Goal: Check status: Check status

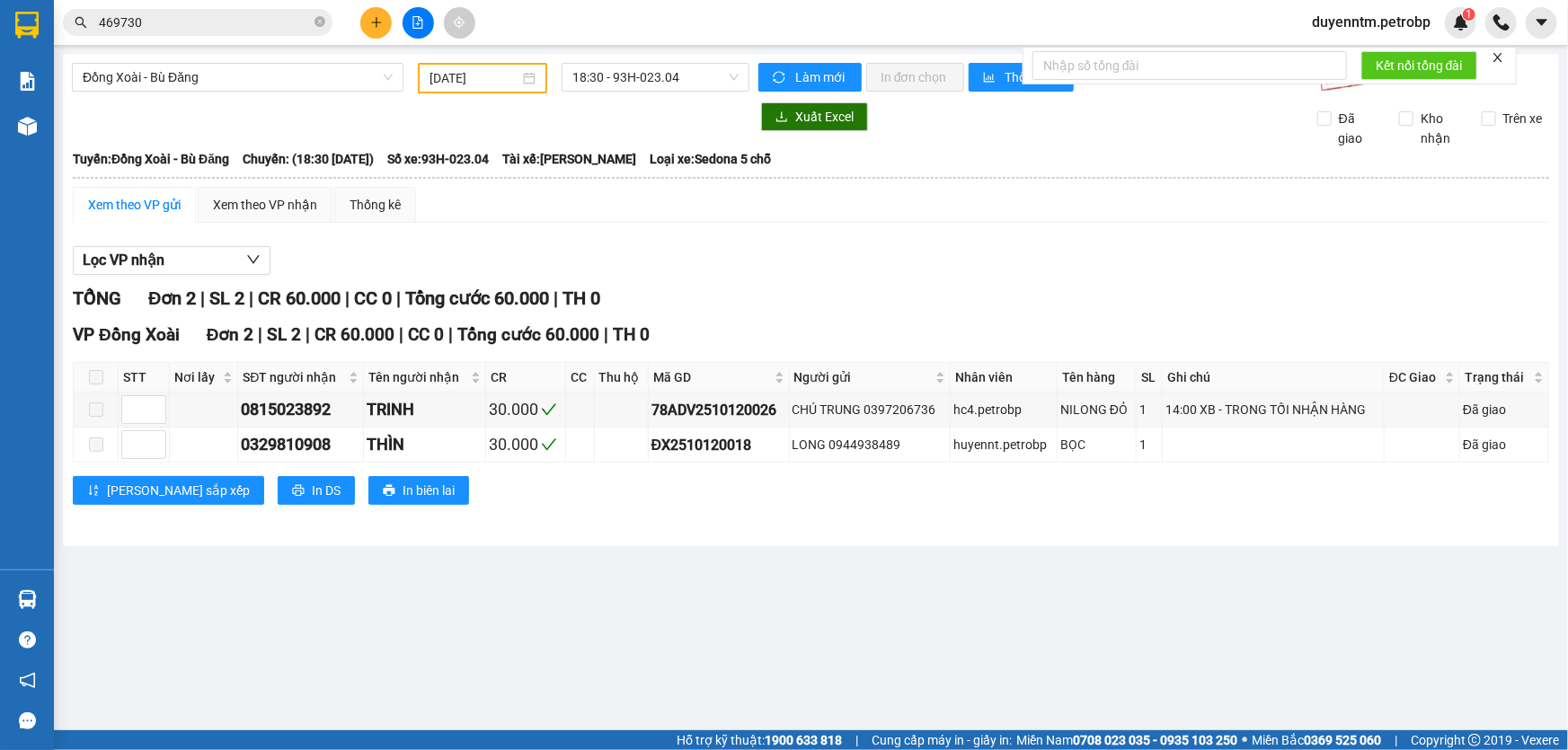
click at [324, 18] on icon "close-circle" at bounding box center [319, 21] width 11 height 11
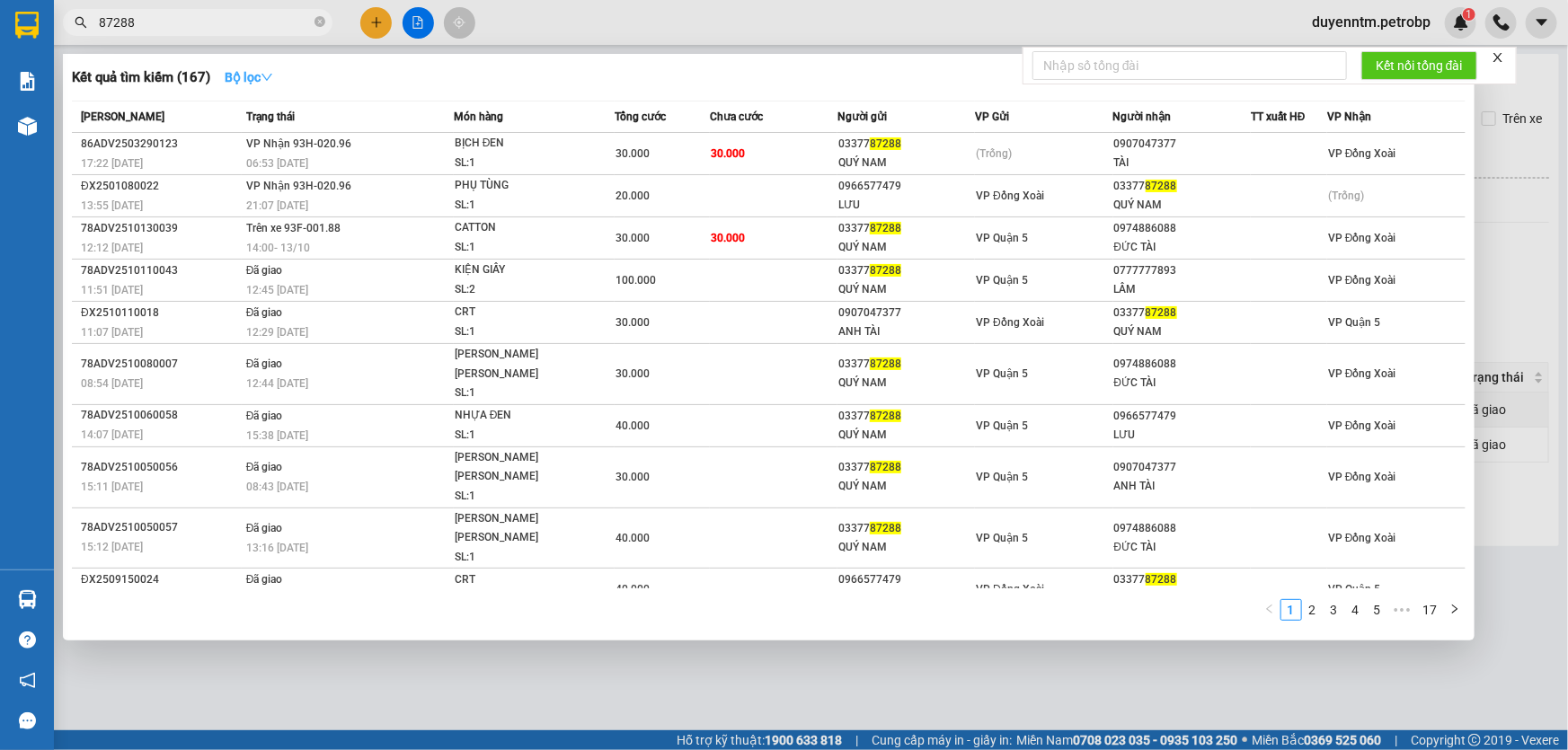
type input "87288"
click at [247, 71] on strong "Bộ lọc" at bounding box center [248, 77] width 48 height 15
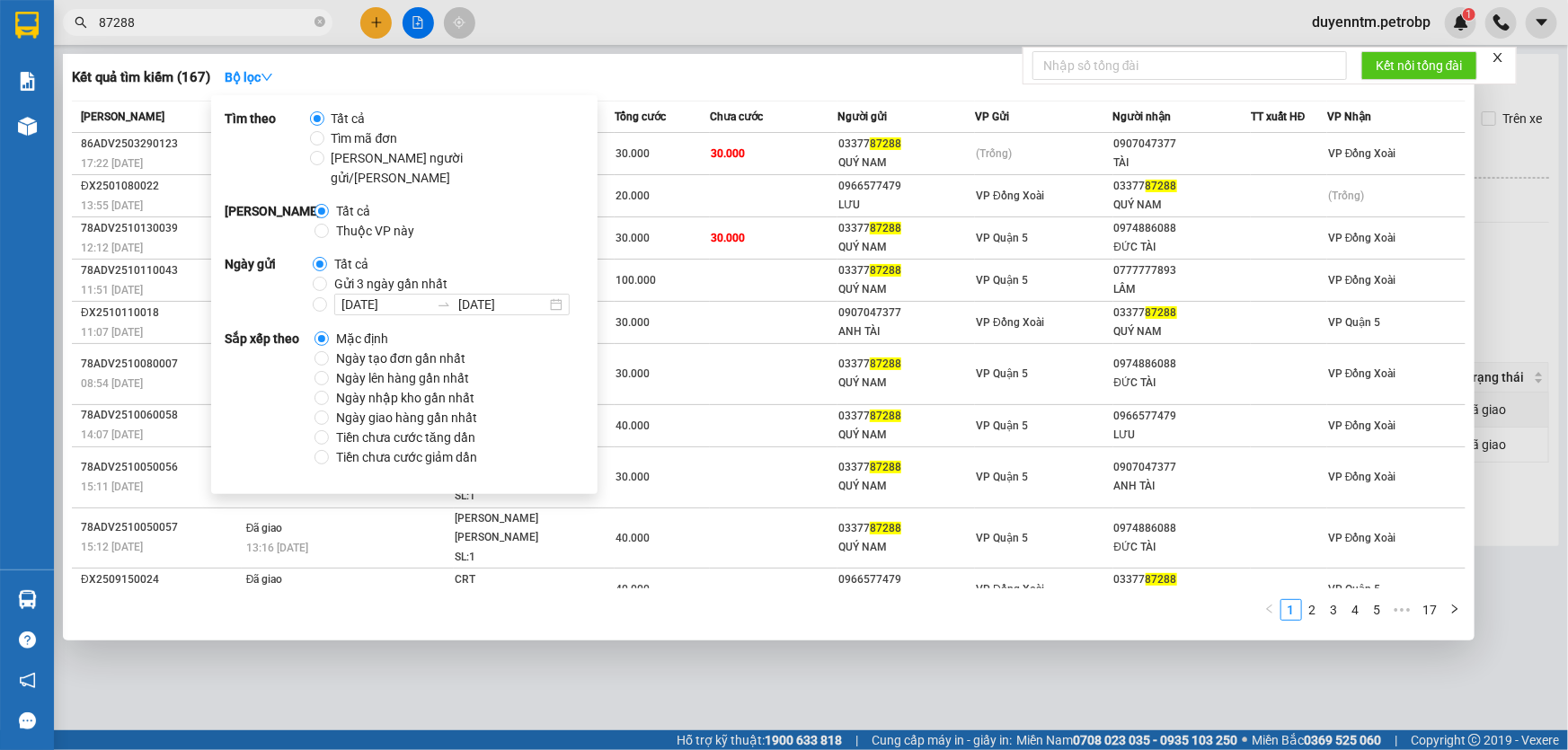
click at [348, 274] on span "Gửi 3 ngày gần nhất" at bounding box center [391, 284] width 128 height 20
click at [327, 277] on input "Gửi 3 ngày gần nhất" at bounding box center [320, 284] width 15 height 15
radio input "true"
radio input "false"
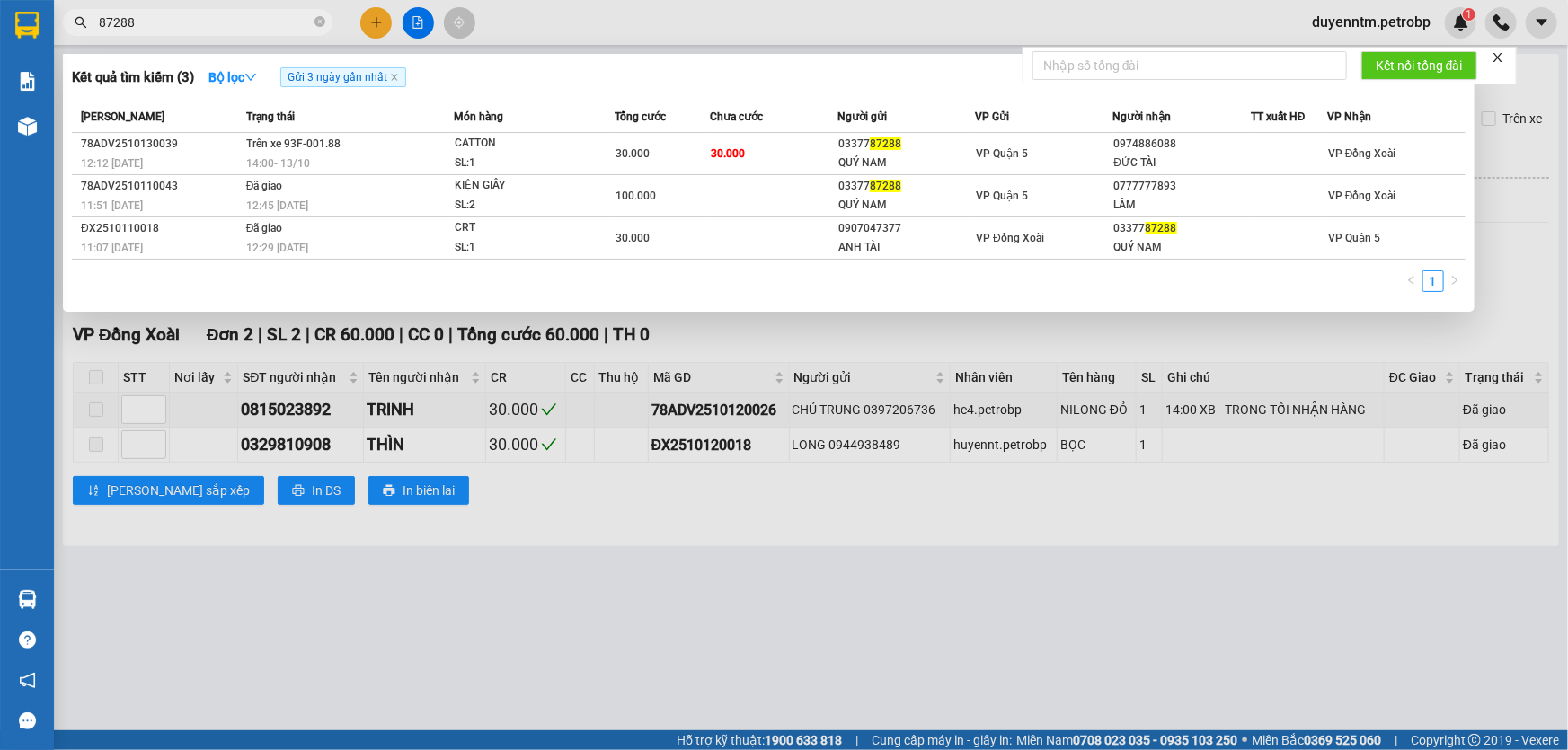
click at [152, 285] on div "1" at bounding box center [769, 287] width 1394 height 32
click at [395, 78] on icon "close" at bounding box center [394, 77] width 9 height 9
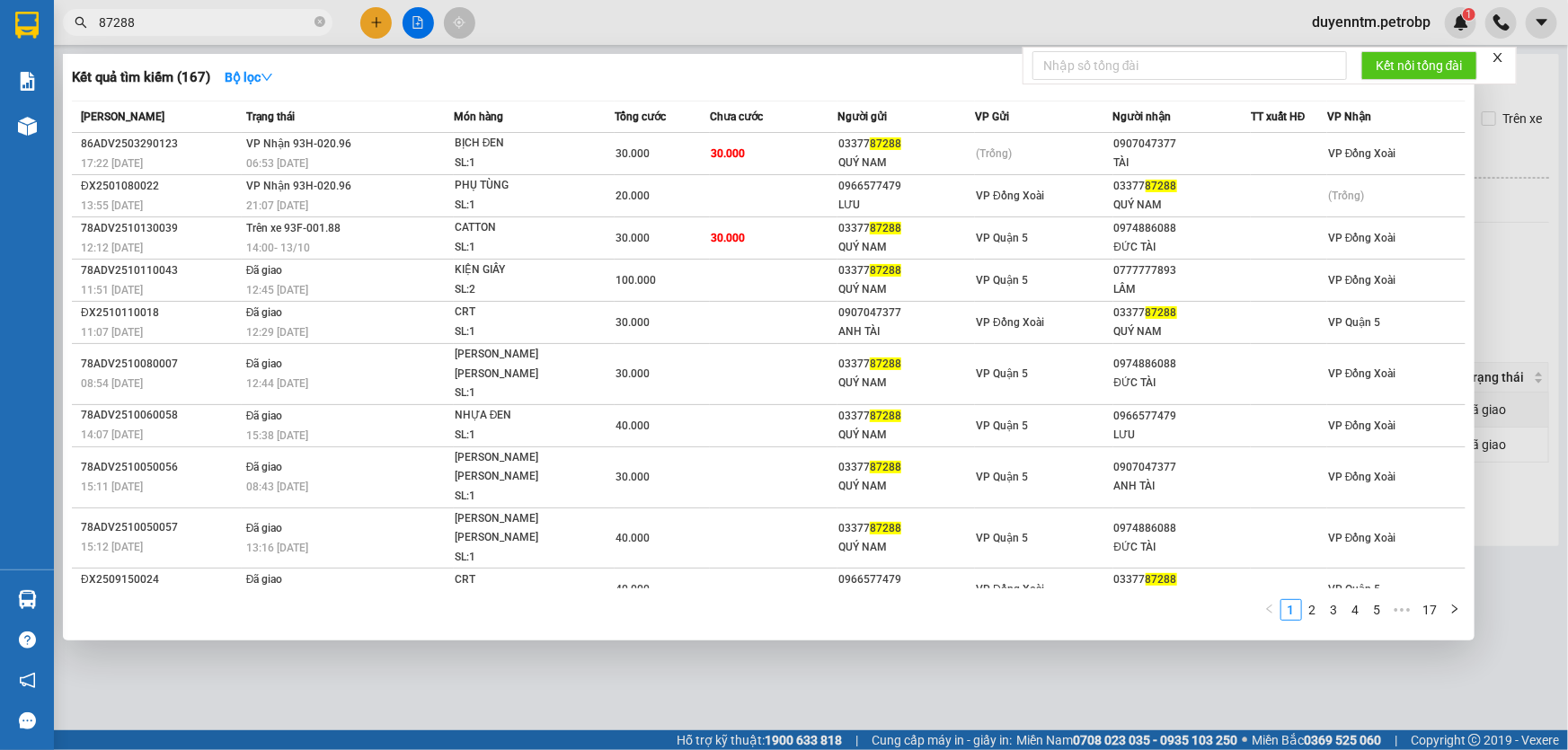
click at [1547, 601] on div at bounding box center [784, 375] width 1568 height 750
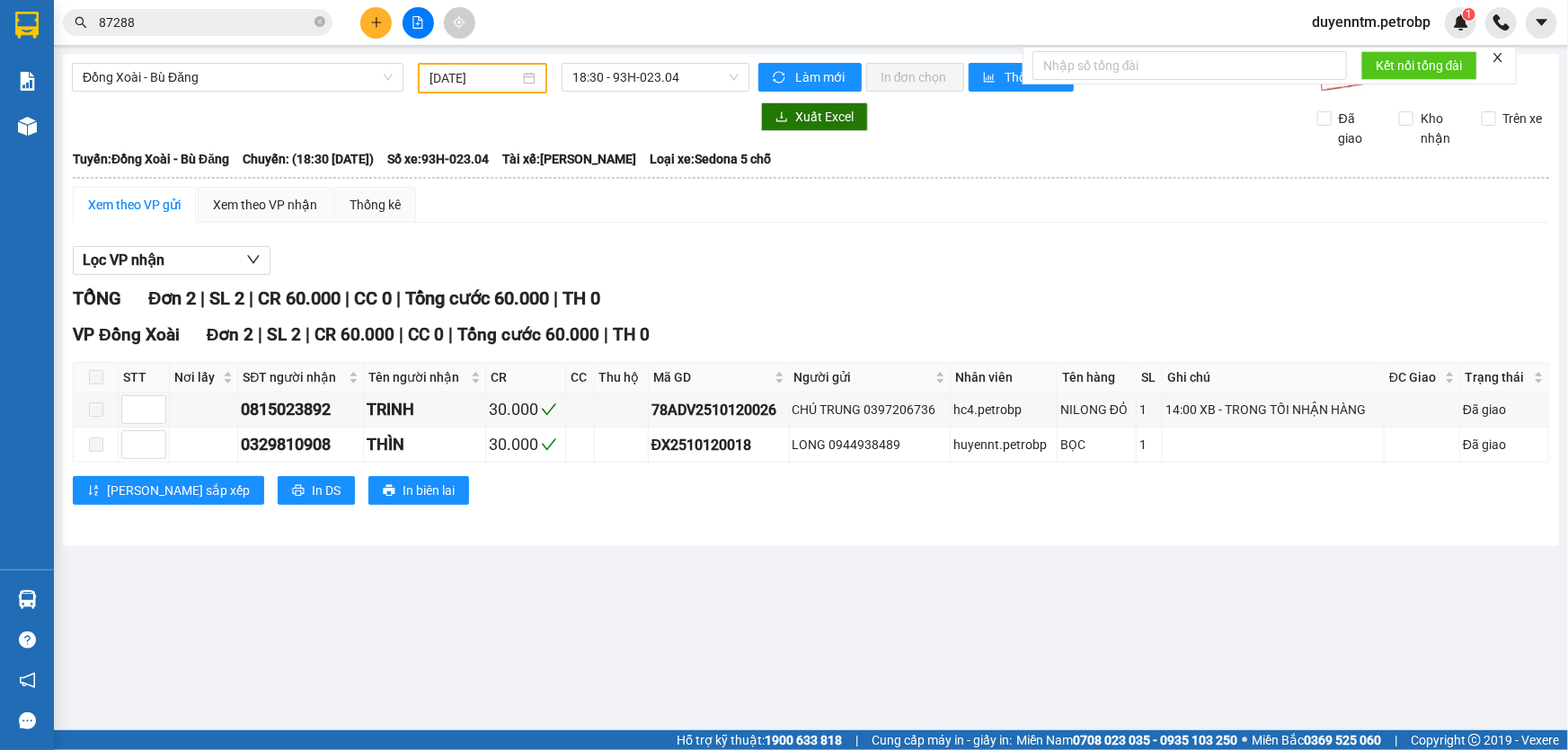
click at [313, 20] on span "87288" at bounding box center [197, 22] width 270 height 27
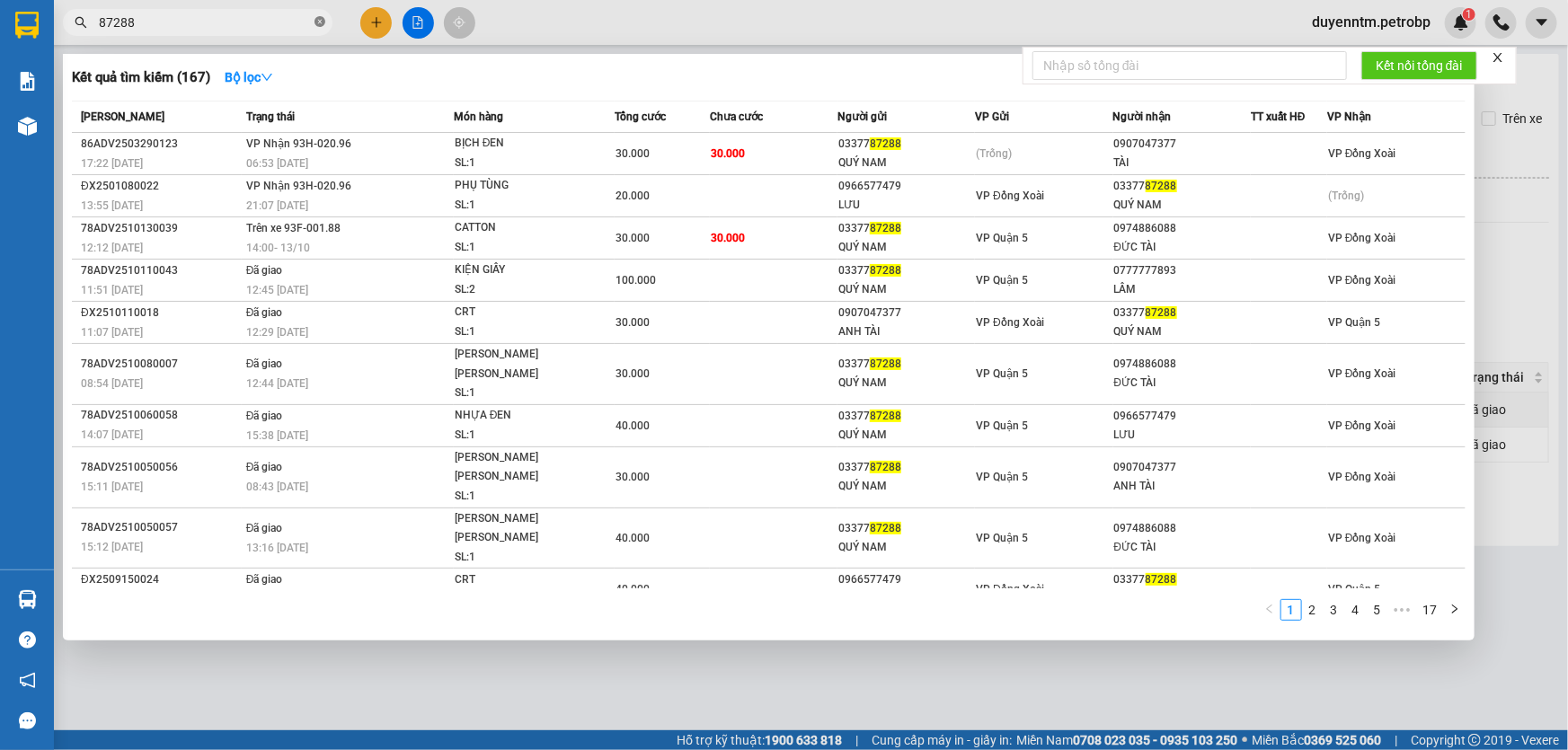
click at [317, 23] on icon "close-circle" at bounding box center [319, 21] width 11 height 11
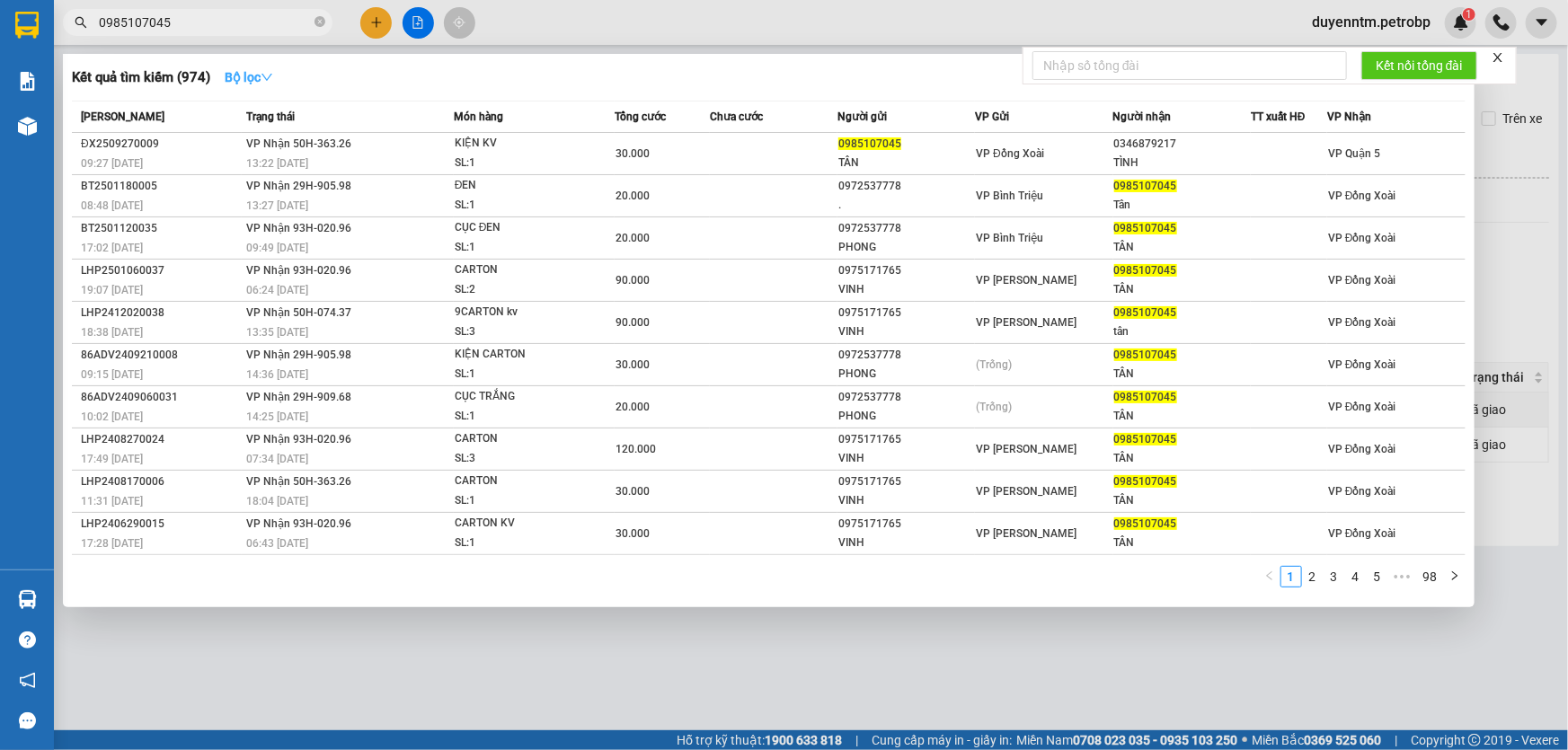
type input "0985107045"
click at [260, 80] on strong "Bộ lọc" at bounding box center [248, 77] width 48 height 15
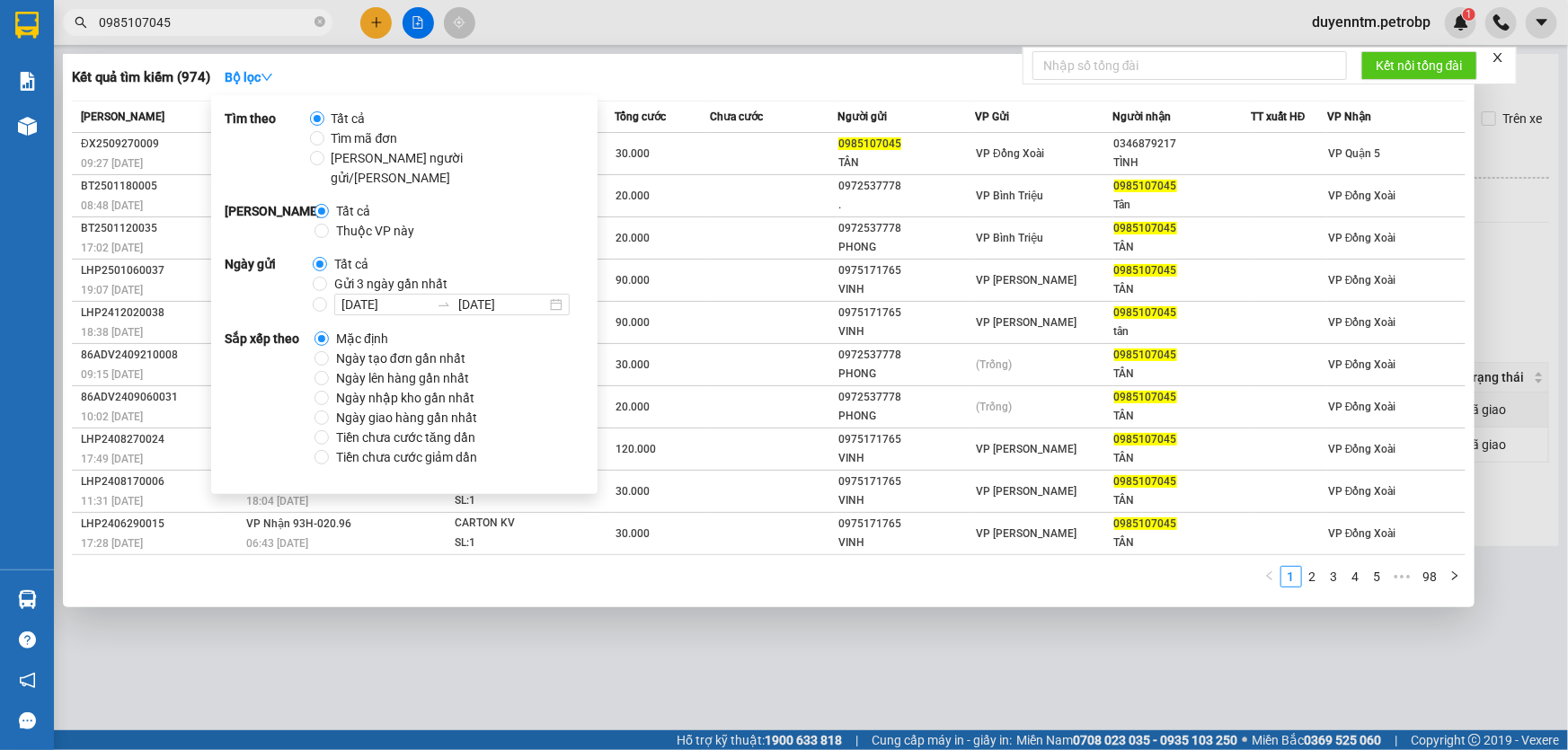
click at [362, 274] on span "Gửi 3 ngày gần nhất" at bounding box center [391, 284] width 128 height 20
click at [327, 277] on input "Gửi 3 ngày gần nhất" at bounding box center [320, 284] width 15 height 15
radio input "true"
radio input "false"
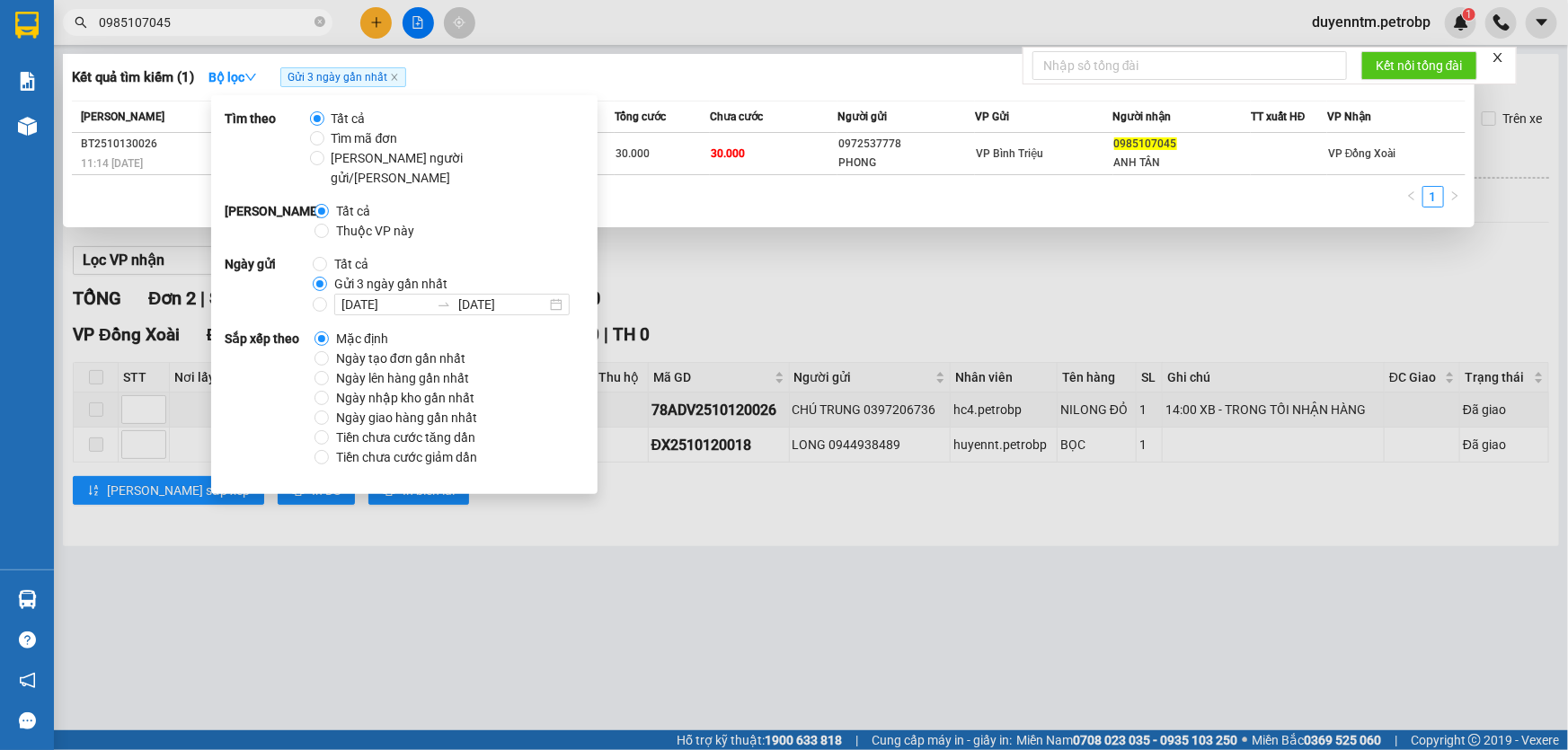
click at [705, 197] on div "1" at bounding box center [769, 201] width 1394 height 32
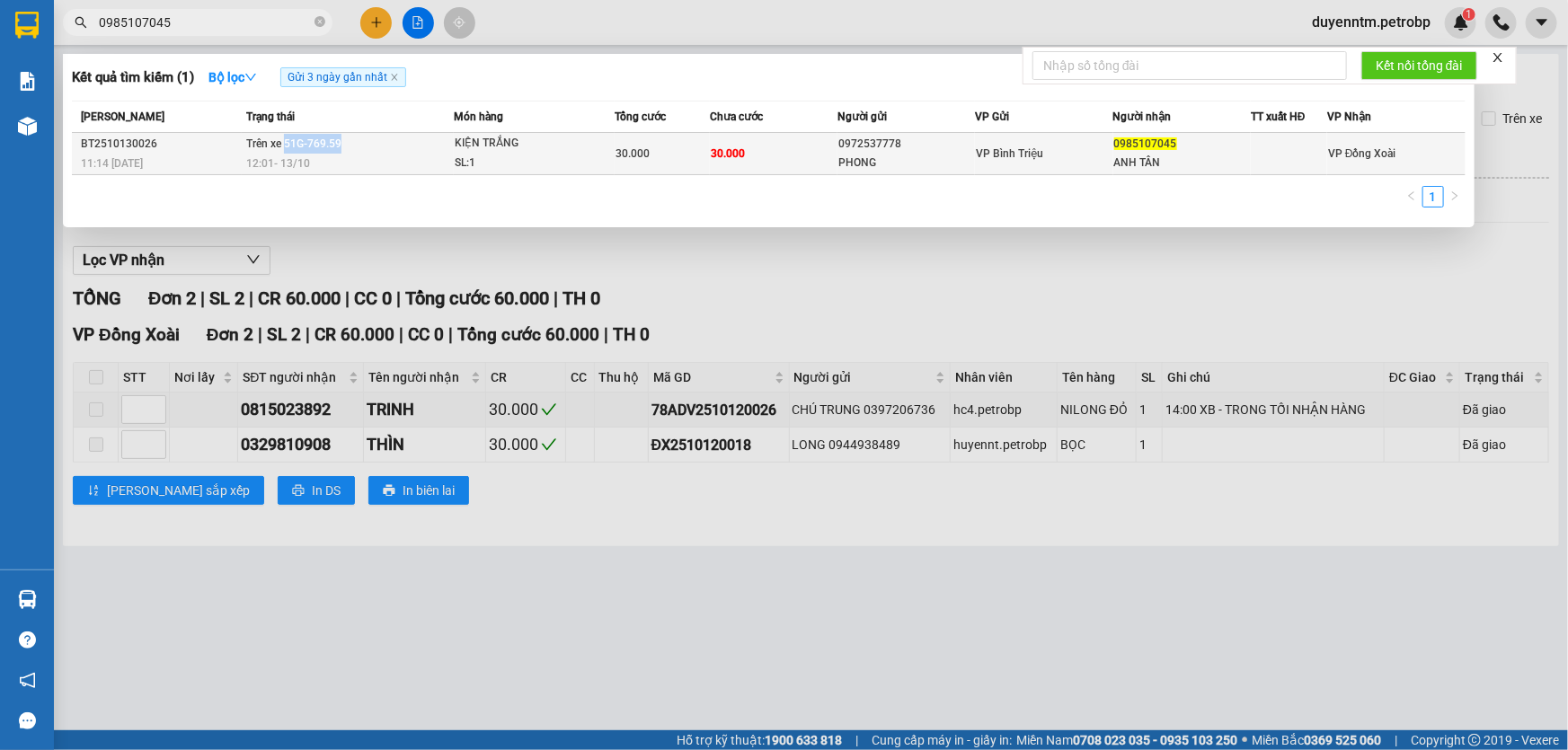
drag, startPoint x: 349, startPoint y: 143, endPoint x: 286, endPoint y: 148, distance: 63.2
click at [286, 148] on td "Trên xe 51G-769.59 12:01 [DATE]" at bounding box center [348, 153] width 212 height 42
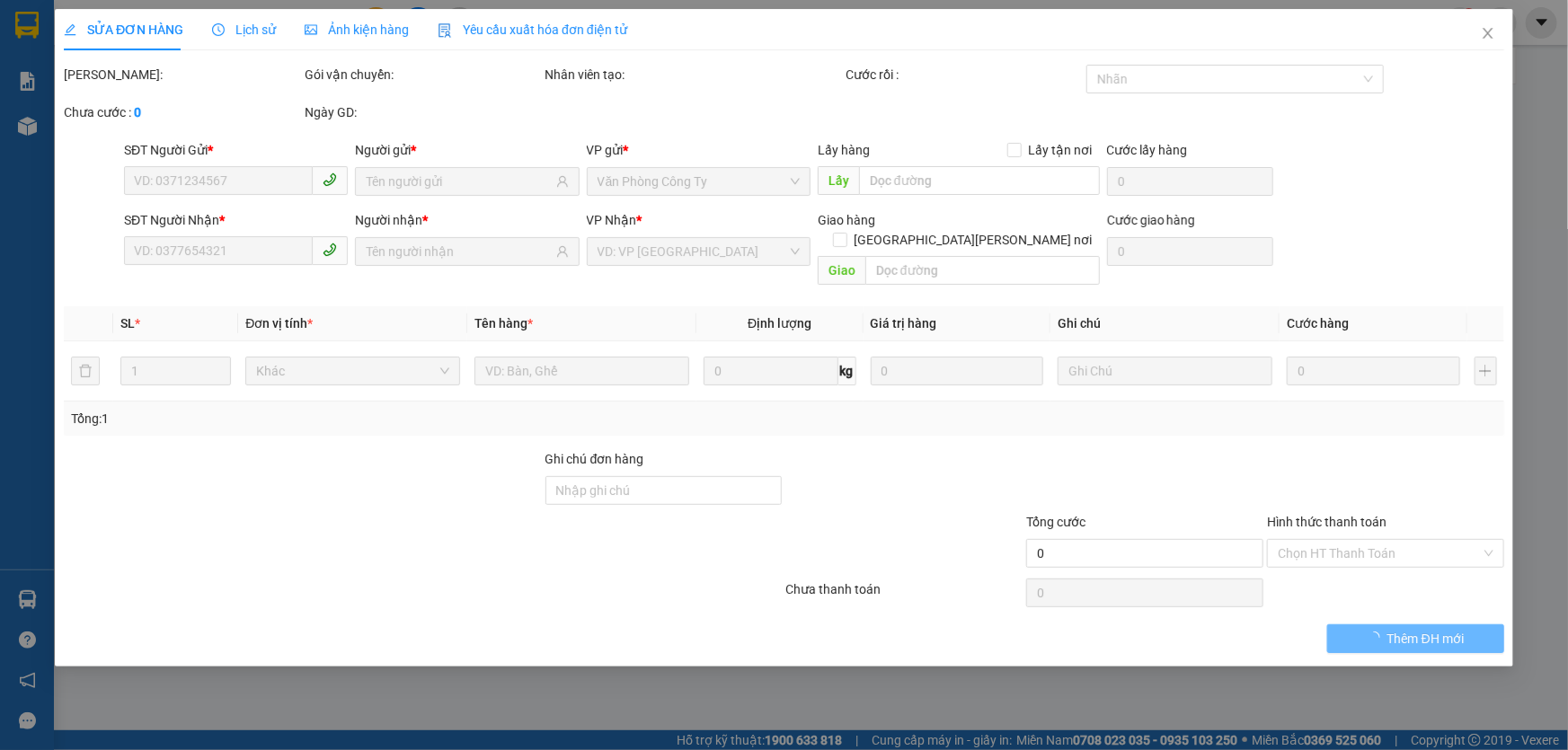
type input "0972537778"
type input "PHONG"
type input "0985107045"
type input "ANH TÂN"
type input "30.000"
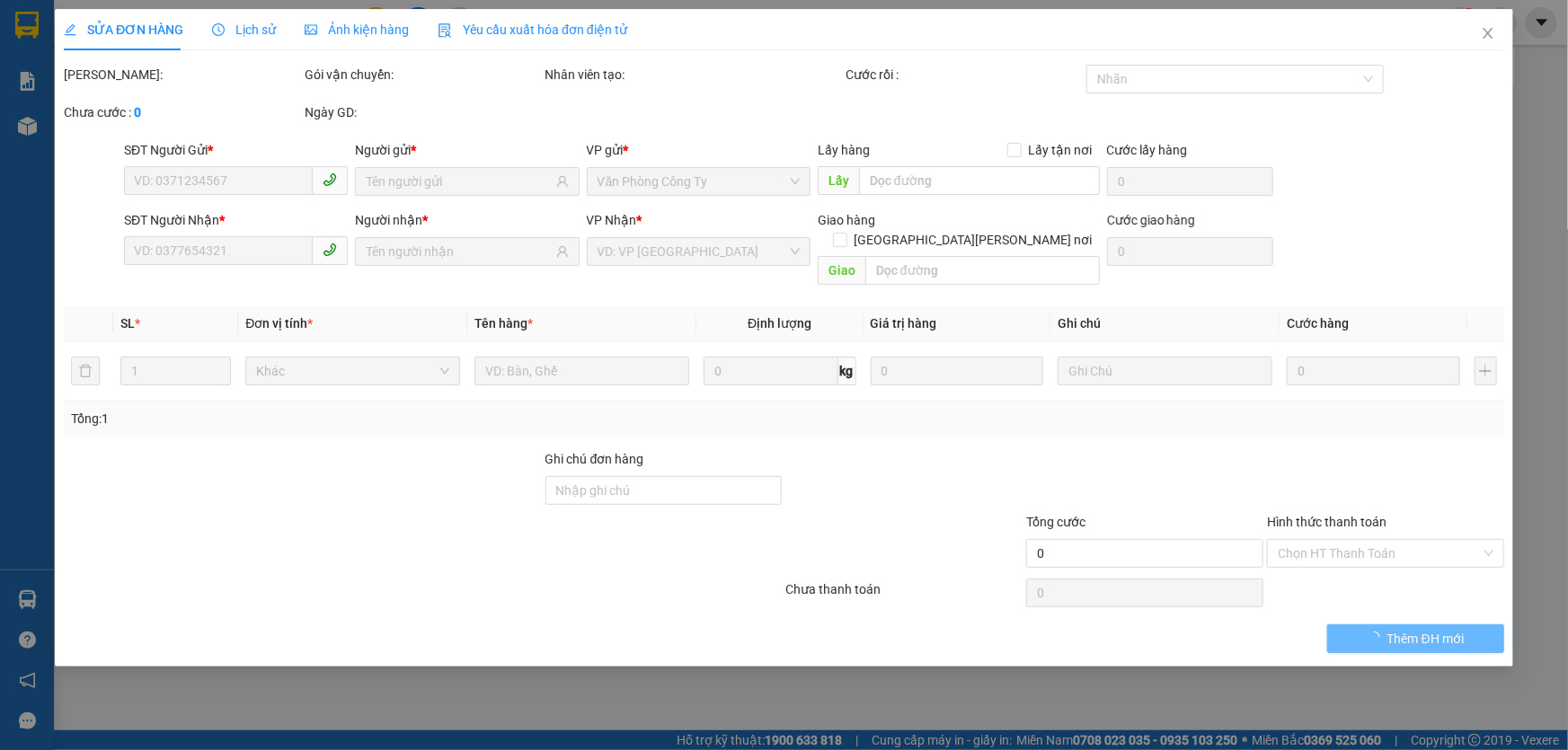
type input "30.000"
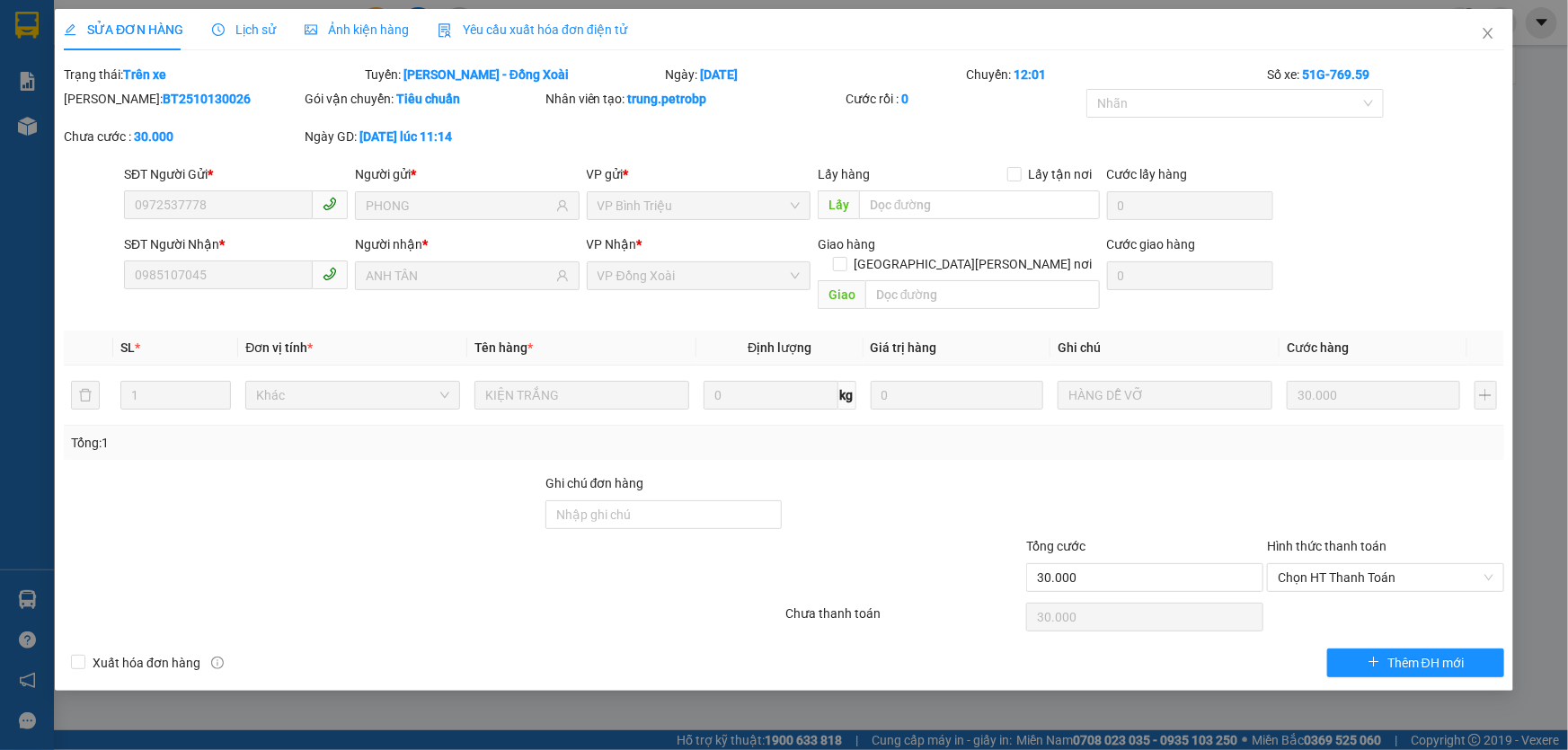
click at [1545, 135] on div "SỬA ĐƠN HÀNG Lịch sử [PERSON_NAME] hàng Yêu cầu xuất [PERSON_NAME] điện tử Tota…" at bounding box center [784, 375] width 1568 height 750
click at [1491, 35] on icon "close" at bounding box center [1488, 33] width 15 height 15
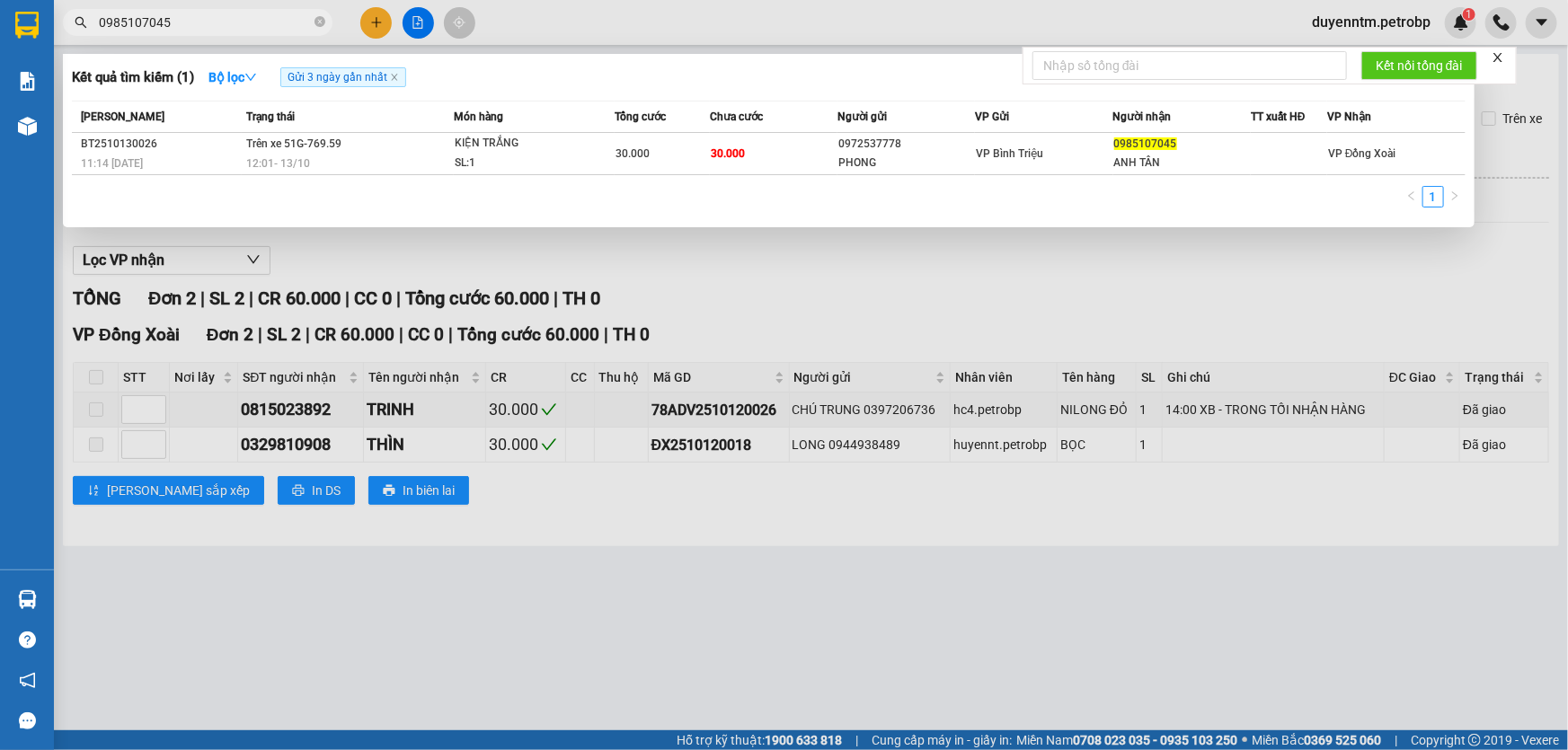
click at [260, 25] on input "0985107045" at bounding box center [205, 23] width 212 height 20
click at [319, 18] on icon "close-circle" at bounding box center [319, 21] width 11 height 11
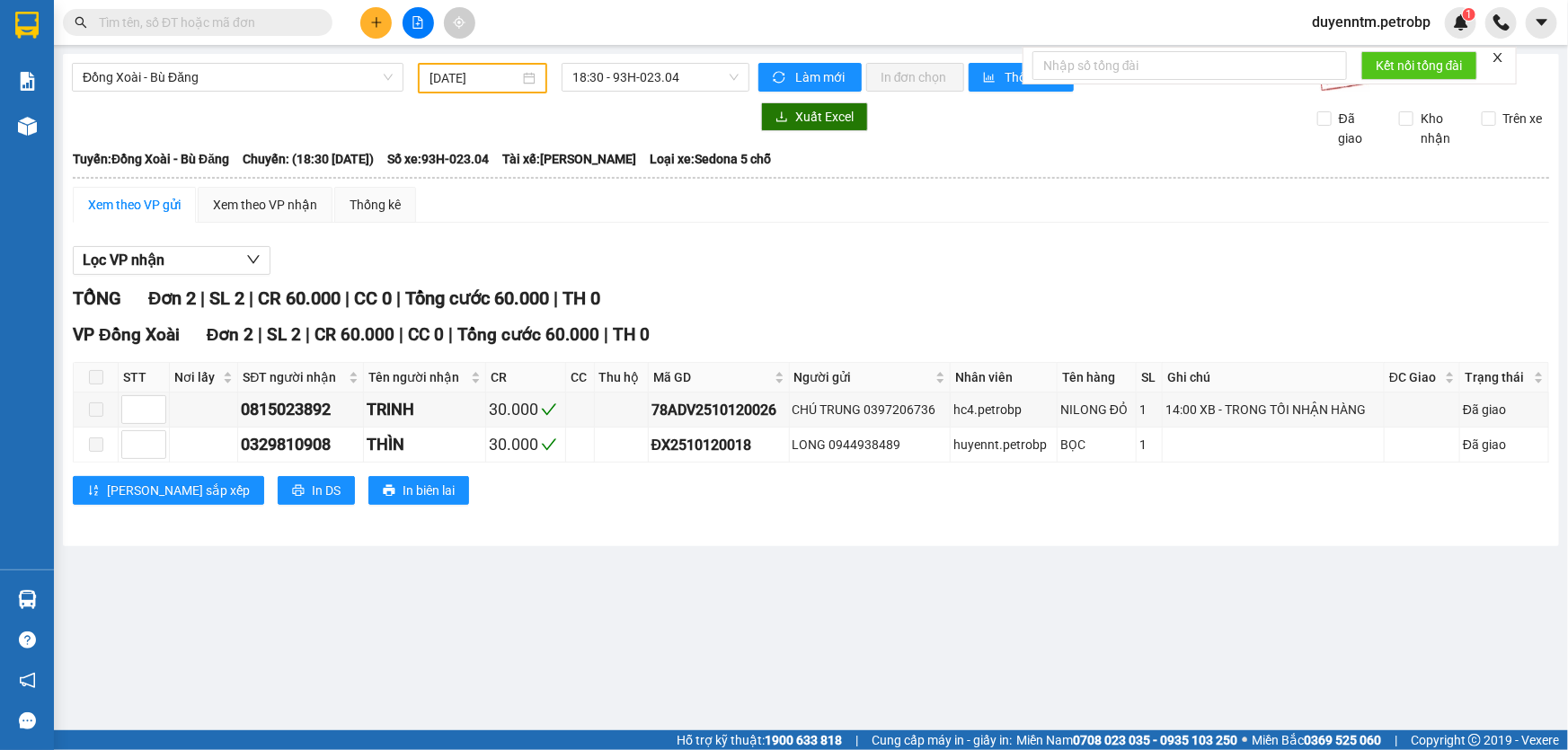
paste input "0878180296"
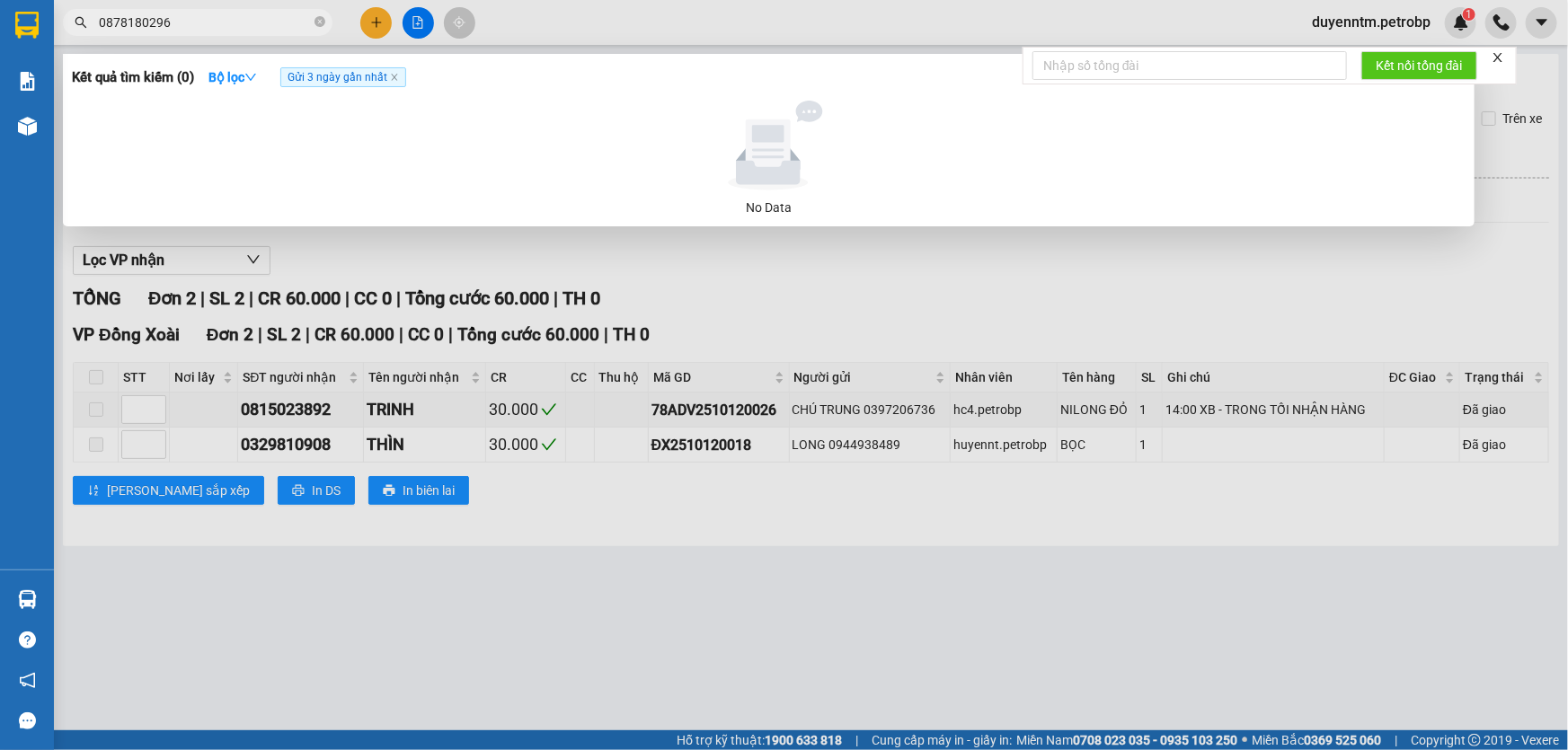
type input "0878180296"
click at [314, 24] on icon "close-circle" at bounding box center [319, 21] width 11 height 11
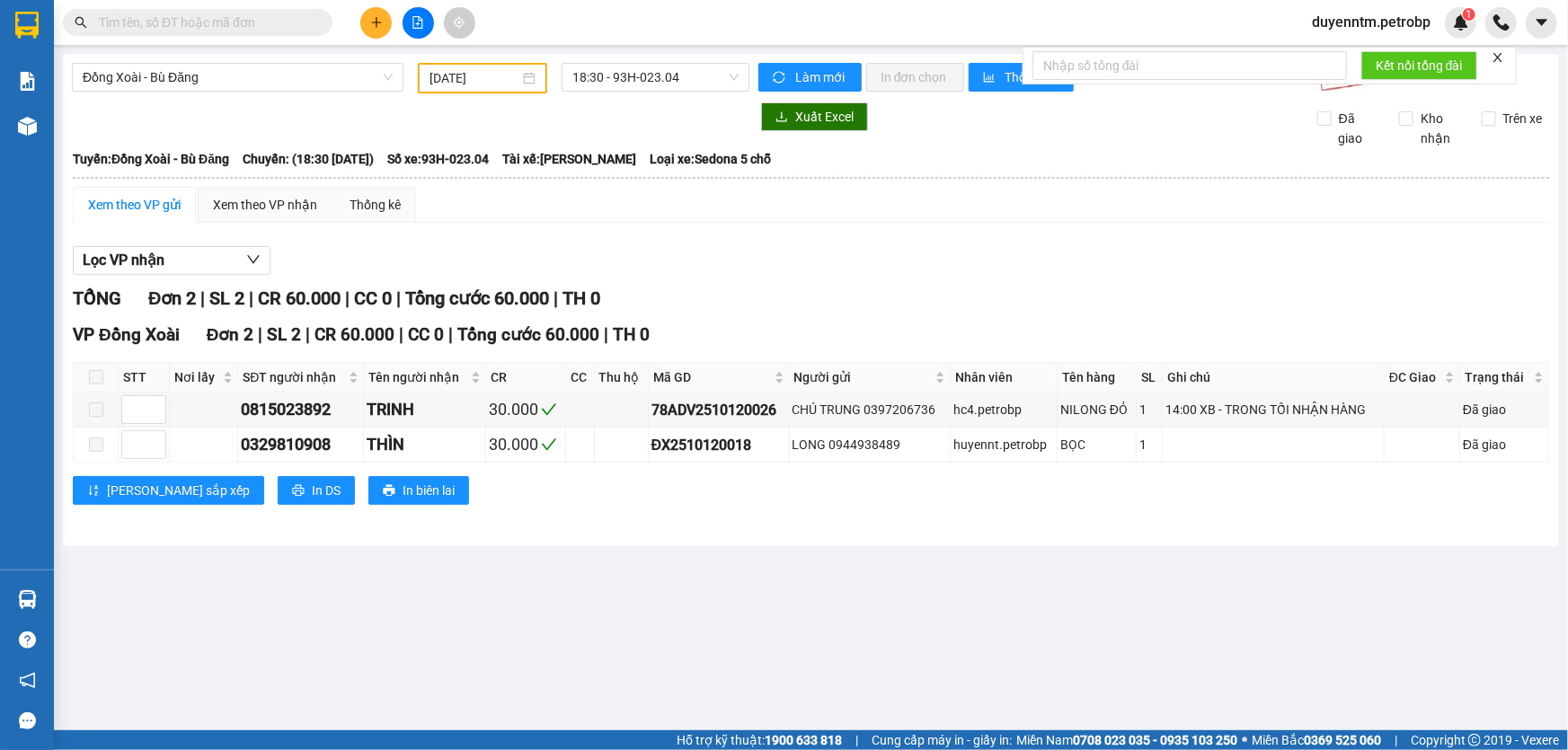
click at [253, 22] on input "text" at bounding box center [205, 23] width 212 height 20
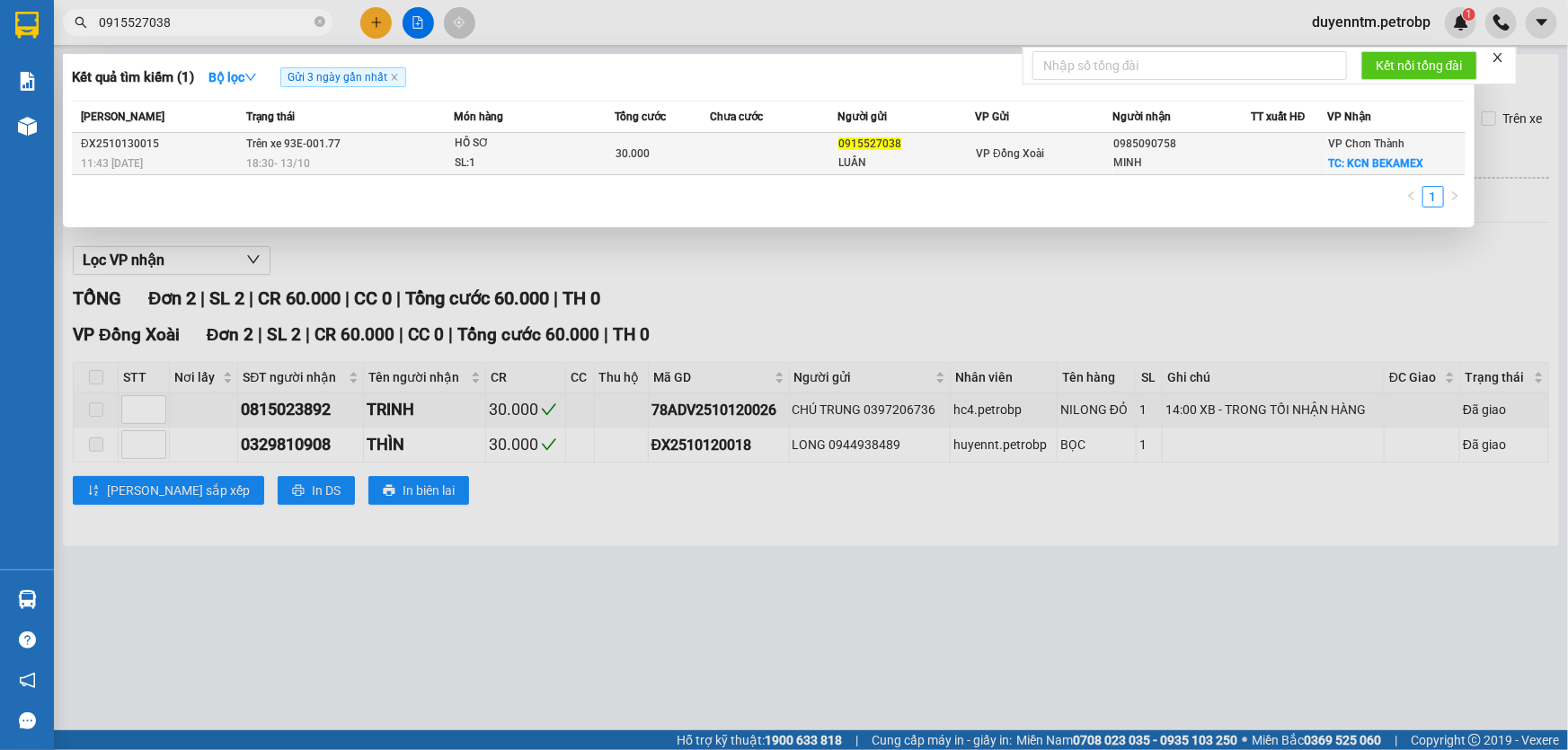
type input "0915527038"
click at [368, 154] on div "18:30 [DATE]" at bounding box center [350, 164] width 207 height 20
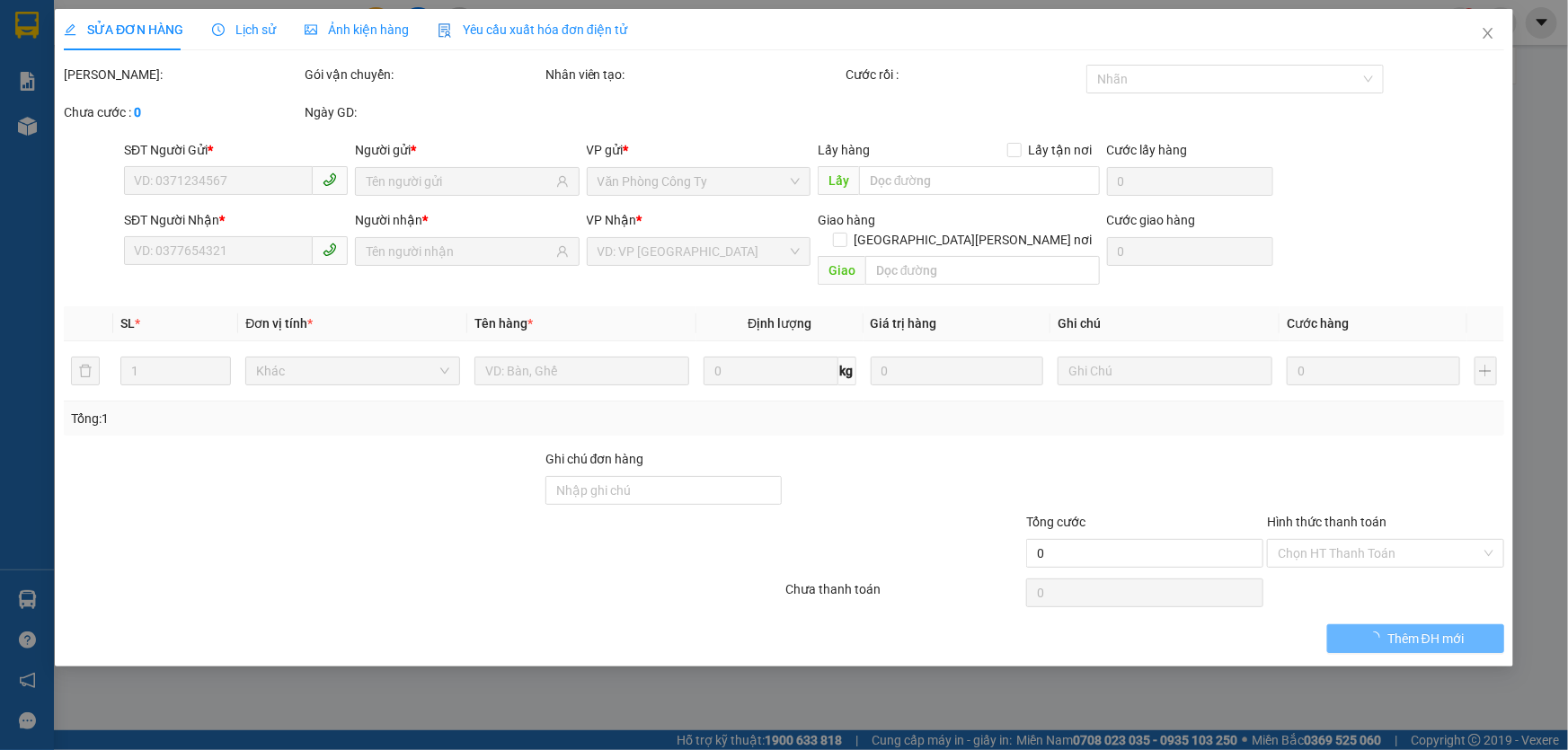
type input "0915527038"
type input "LUÂN"
type input "0985090758"
type input "MINH"
checkbox input "true"
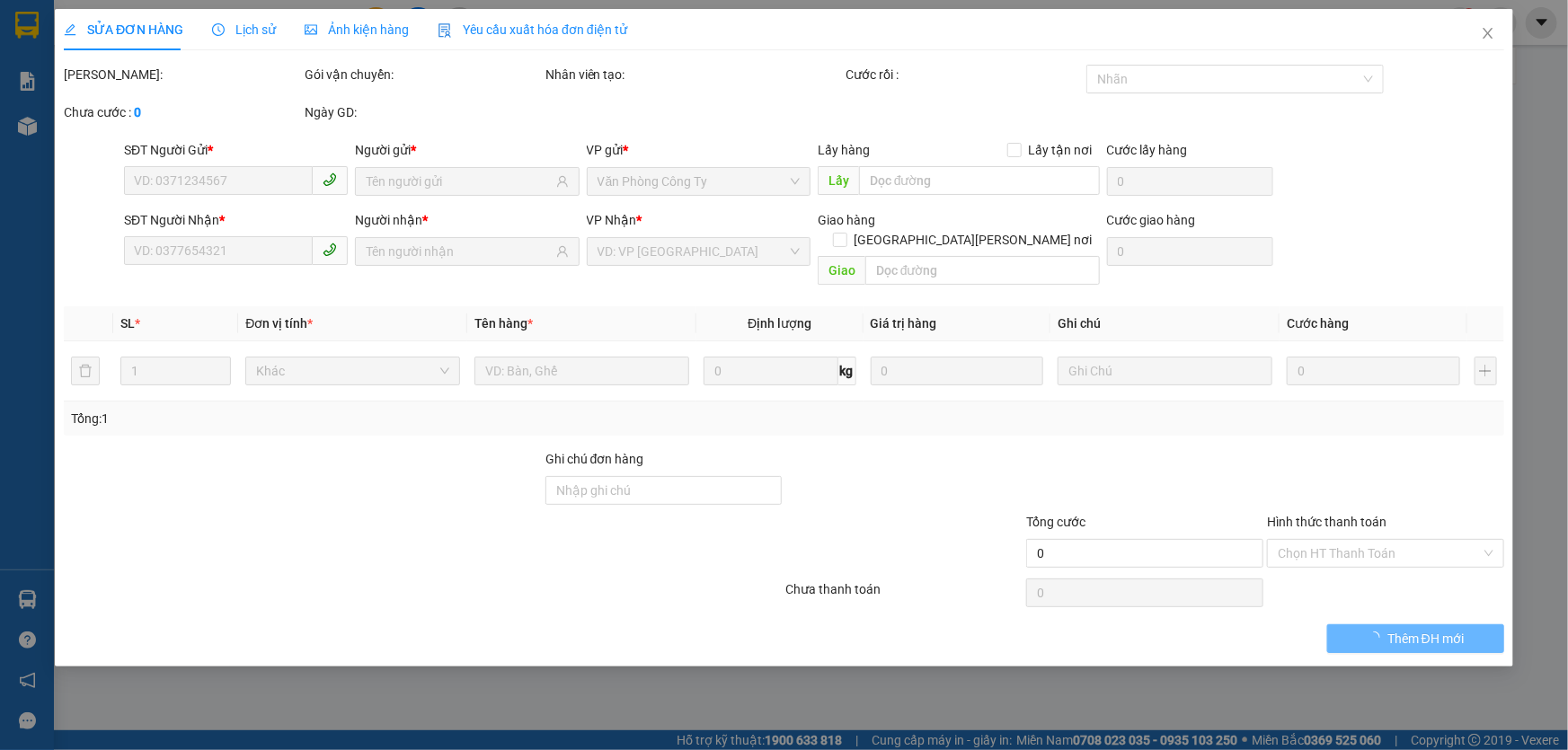
type input "KCN BEKAMEX"
type input "30.000"
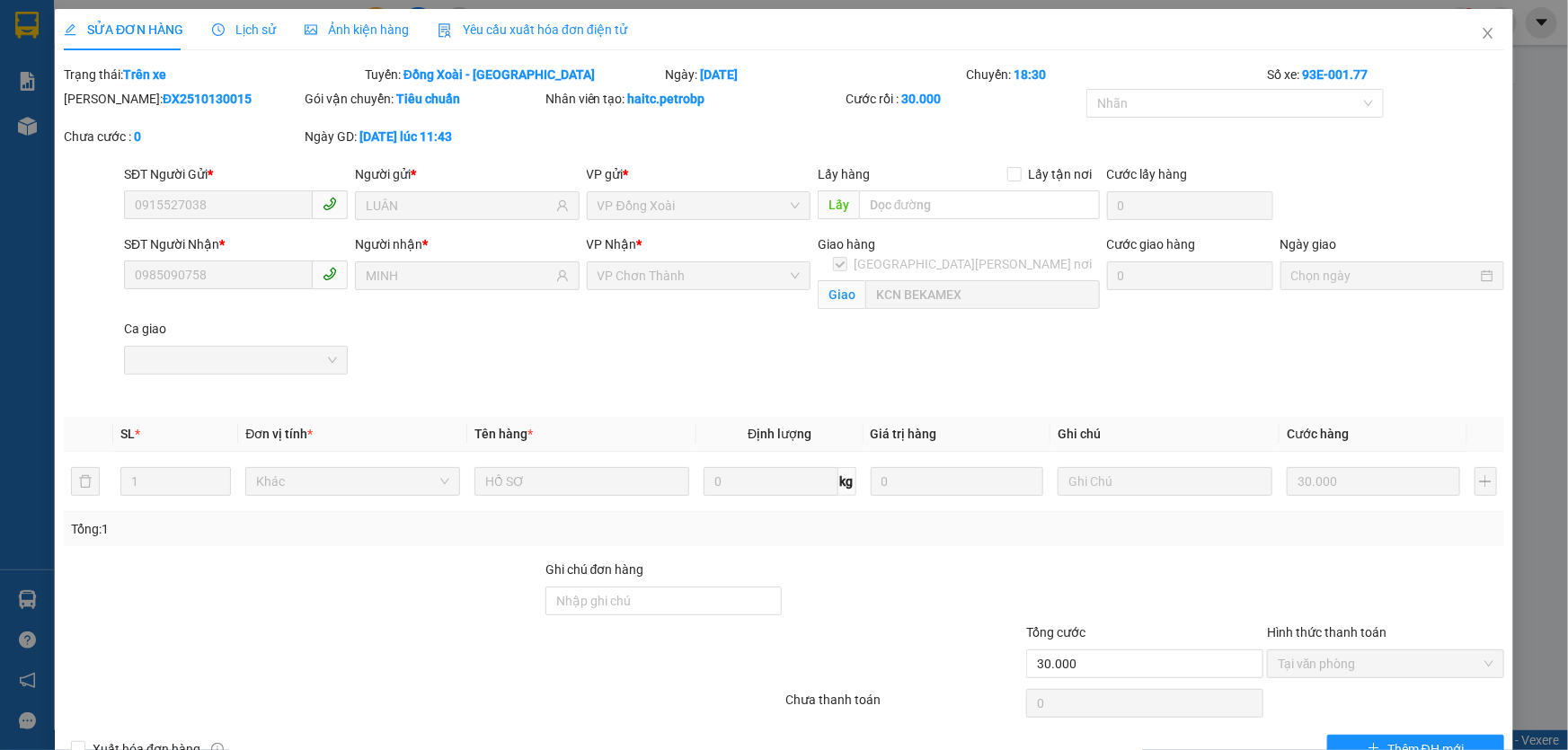
click at [246, 27] on span "Lịch sử" at bounding box center [243, 29] width 64 height 15
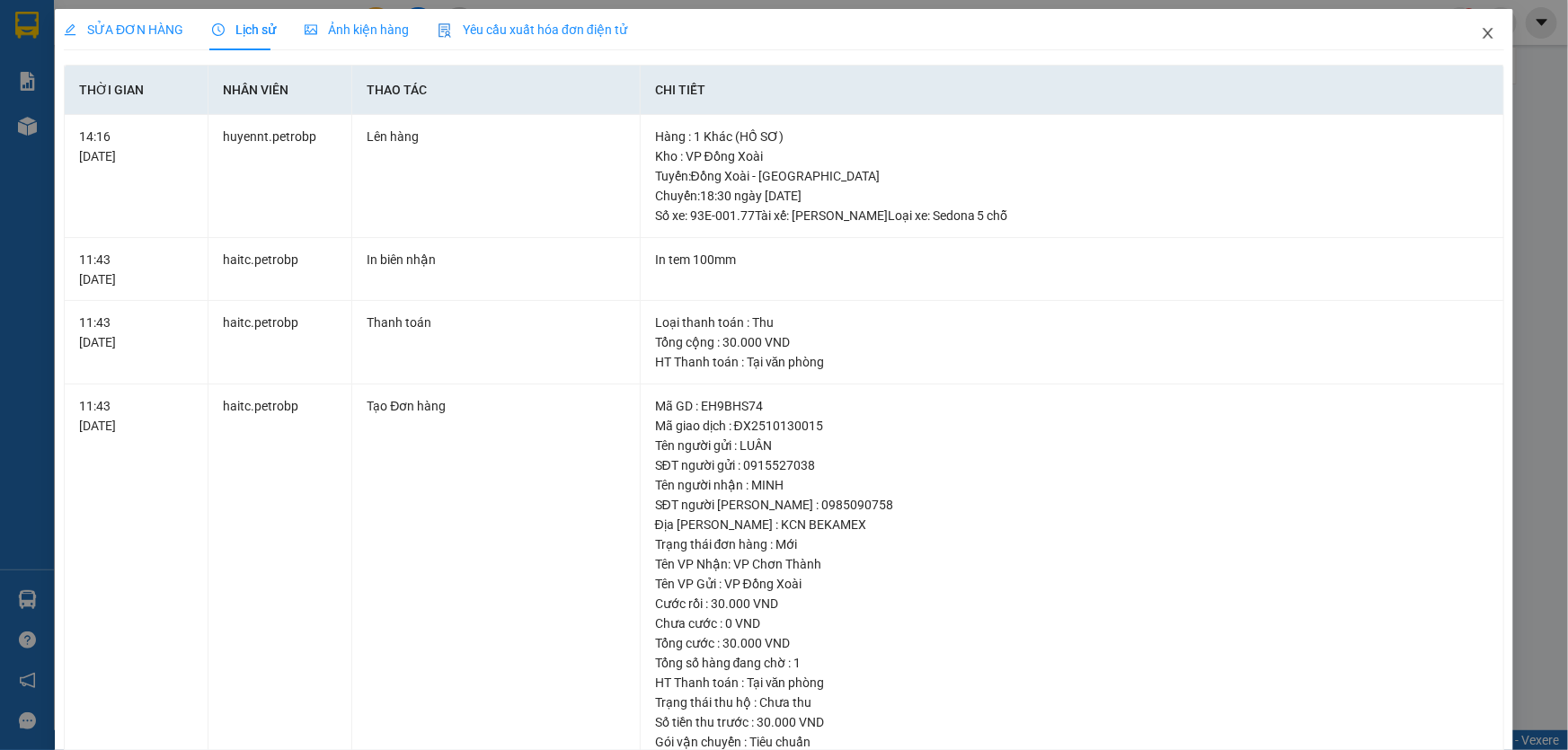
click at [1483, 36] on icon "close" at bounding box center [1487, 32] width 10 height 11
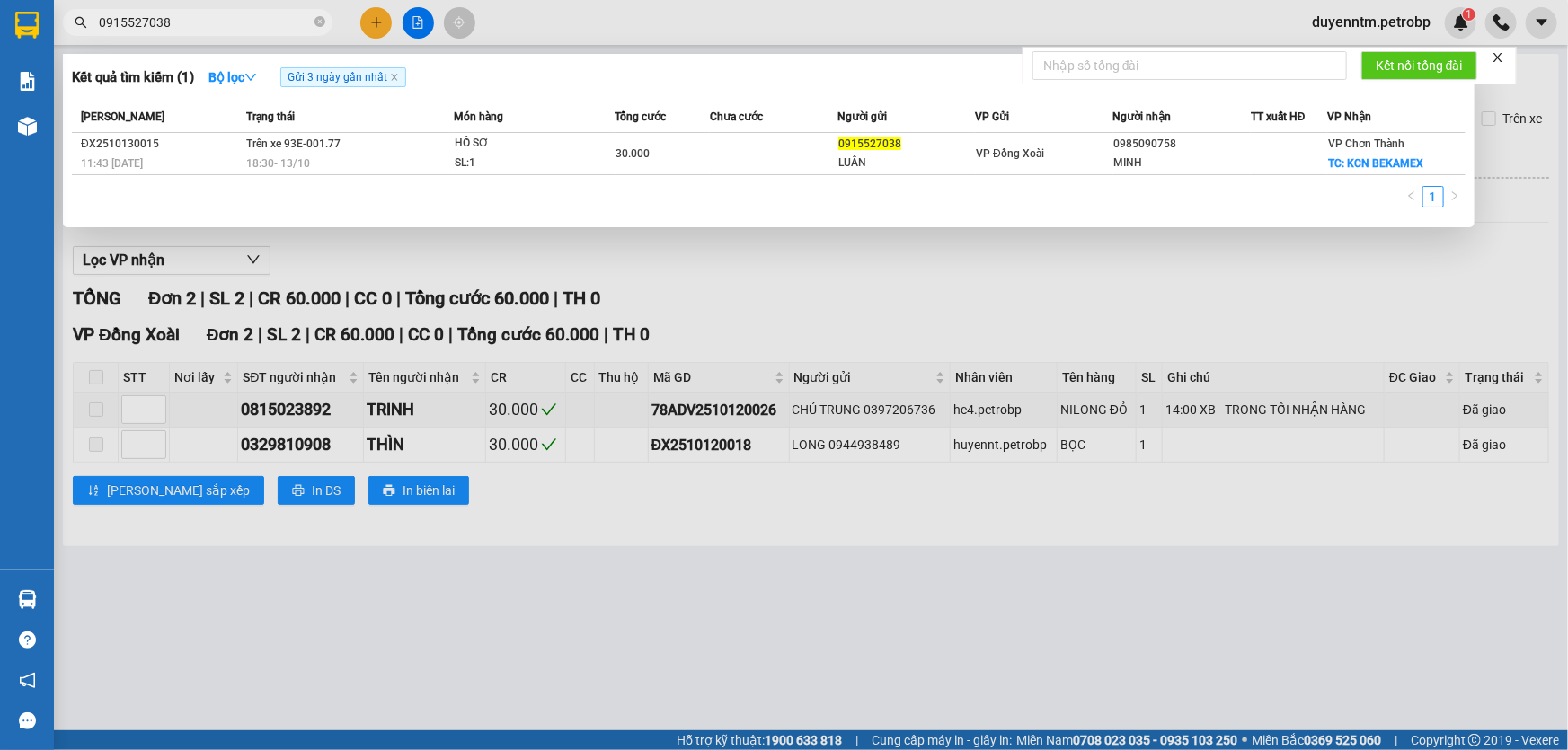
click at [221, 26] on input "0915527038" at bounding box center [205, 23] width 212 height 20
